Goal: Navigation & Orientation: Find specific page/section

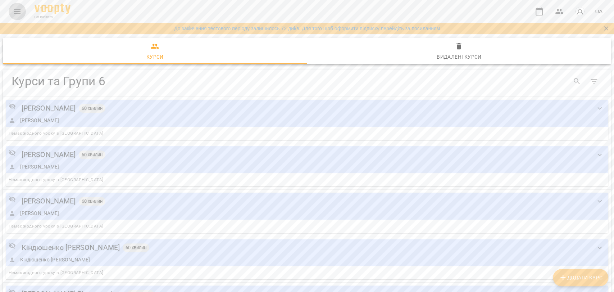
click at [13, 6] on button "Menu" at bounding box center [17, 11] width 17 height 17
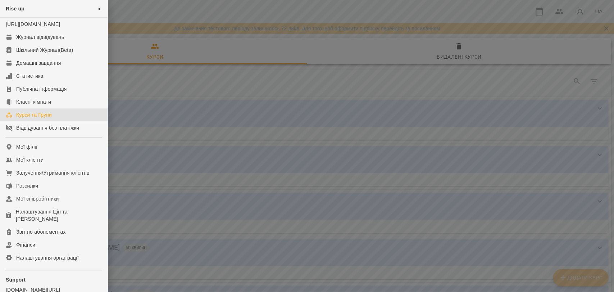
drag, startPoint x: 268, startPoint y: 81, endPoint x: 557, endPoint y: 69, distance: 289.5
click at [268, 81] on div at bounding box center [307, 146] width 614 height 292
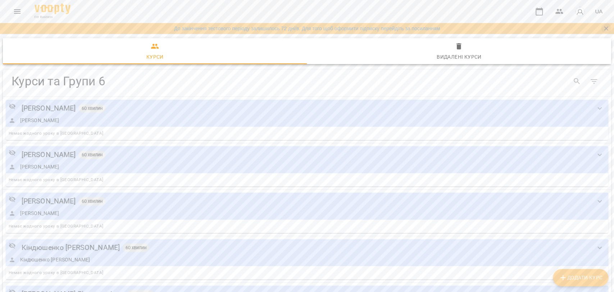
click at [605, 28] on icon "Закрити сповіщення" at bounding box center [606, 28] width 4 height 4
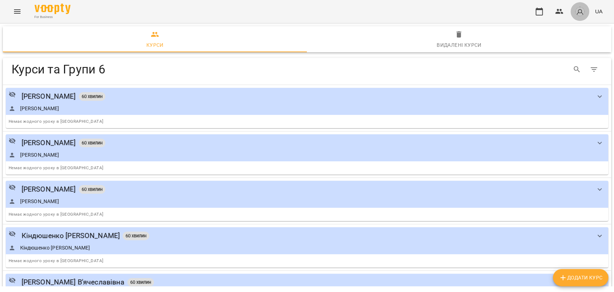
click at [579, 12] on img "button" at bounding box center [580, 11] width 10 height 10
drag, startPoint x: 518, startPoint y: 67, endPoint x: 429, endPoint y: 46, distance: 91.6
click at [501, 64] on div at bounding box center [307, 146] width 614 height 292
